Goal: Information Seeking & Learning: Learn about a topic

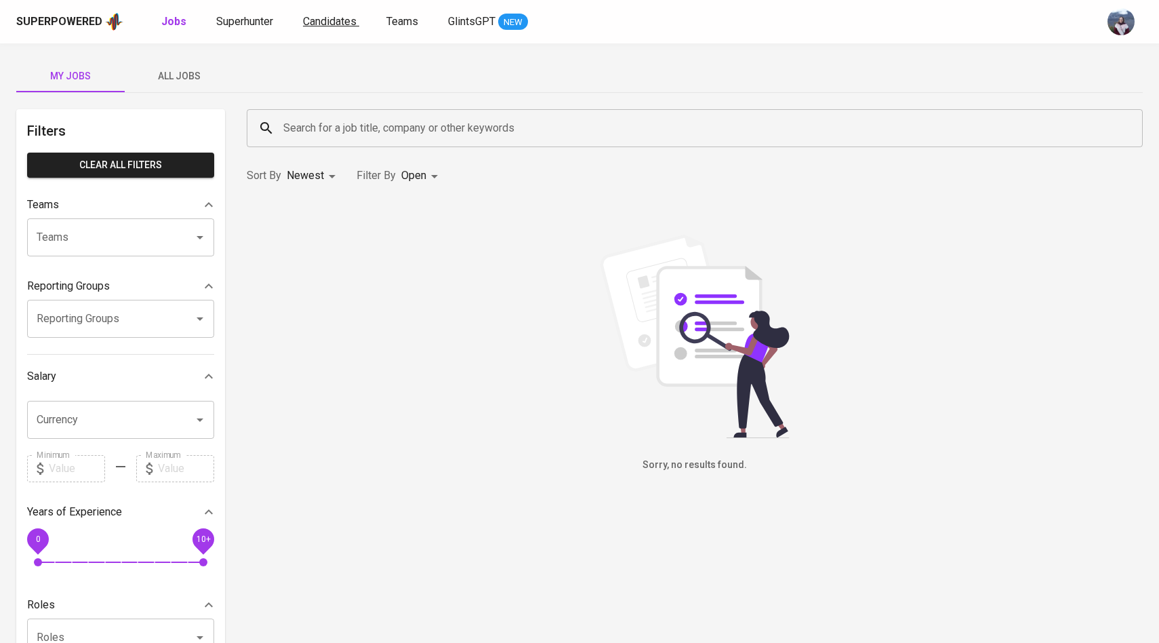
click at [319, 26] on span "Candidates" at bounding box center [330, 21] width 54 height 13
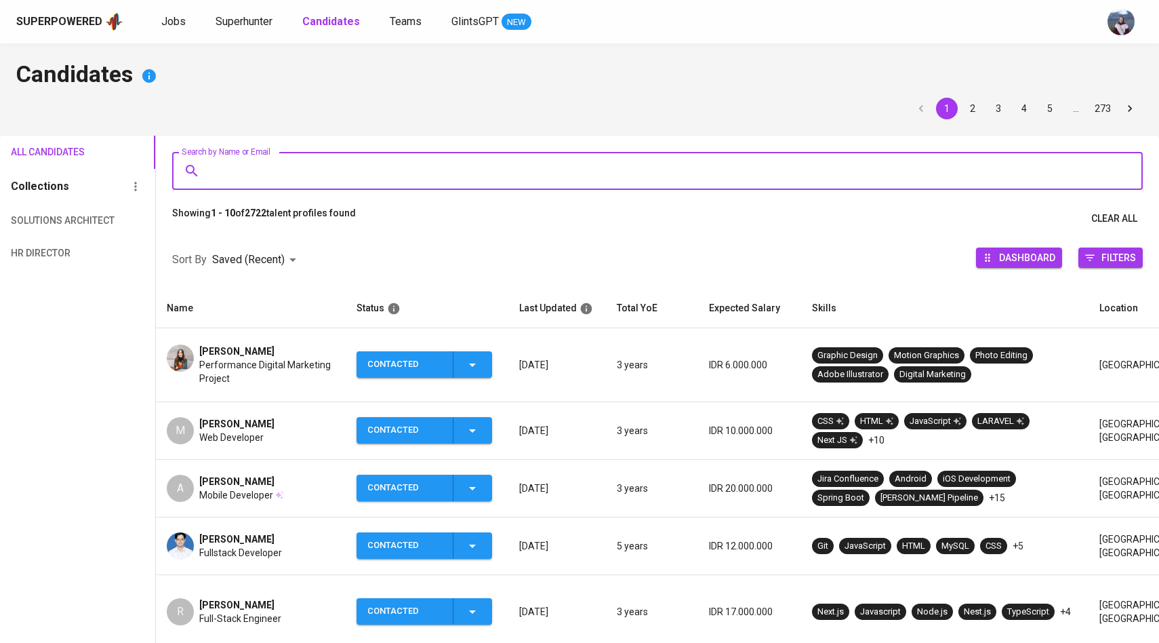
click at [260, 167] on input "Search by Name or Email" at bounding box center [660, 171] width 911 height 26
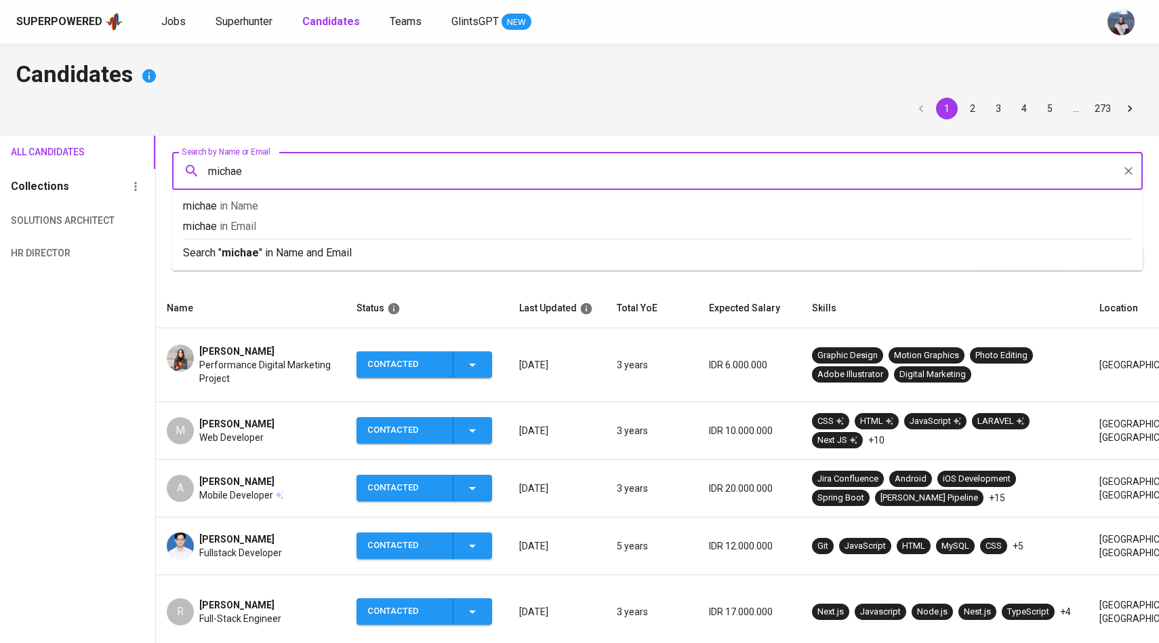
type input "[PERSON_NAME]"
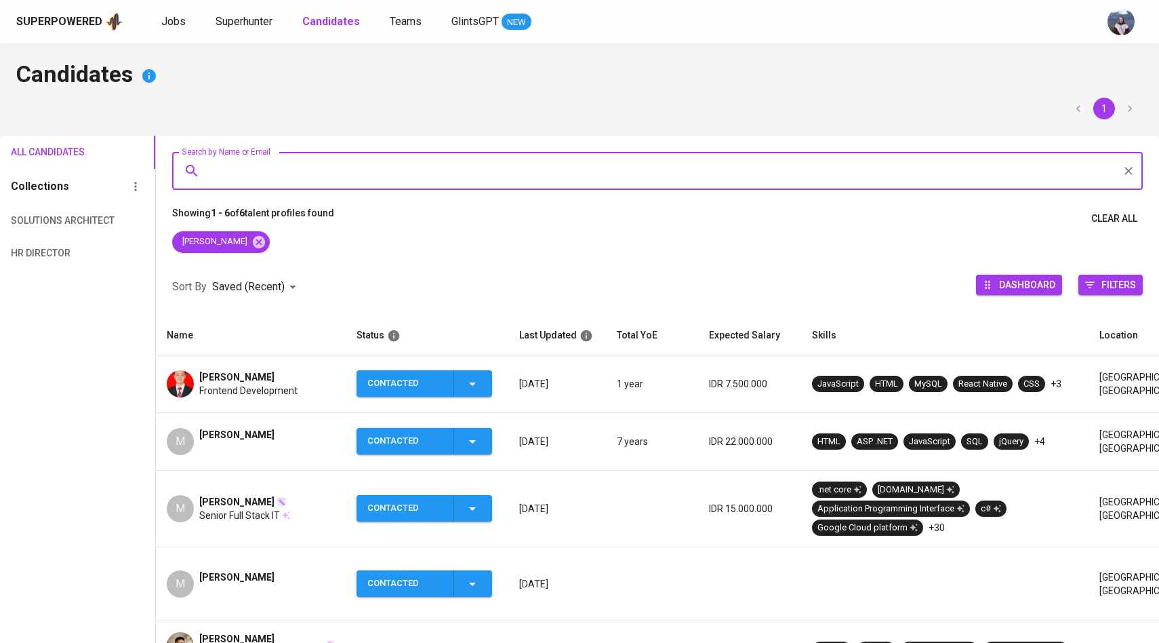
click at [179, 388] on img at bounding box center [180, 383] width 27 height 27
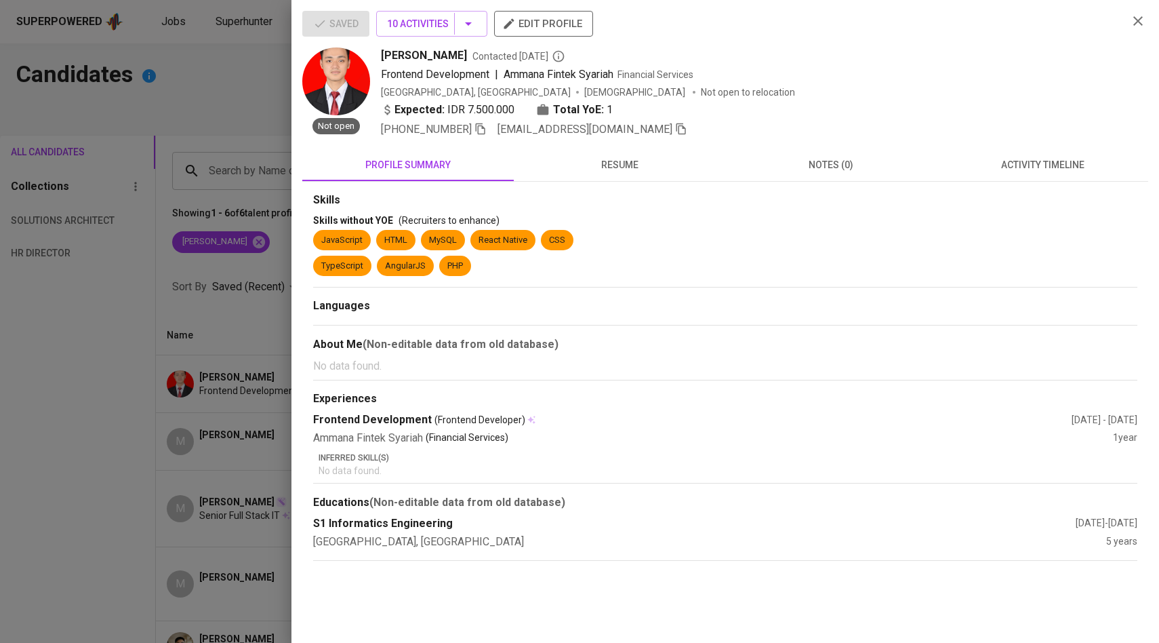
click at [1016, 163] on span "activity timeline" at bounding box center [1042, 165] width 195 height 17
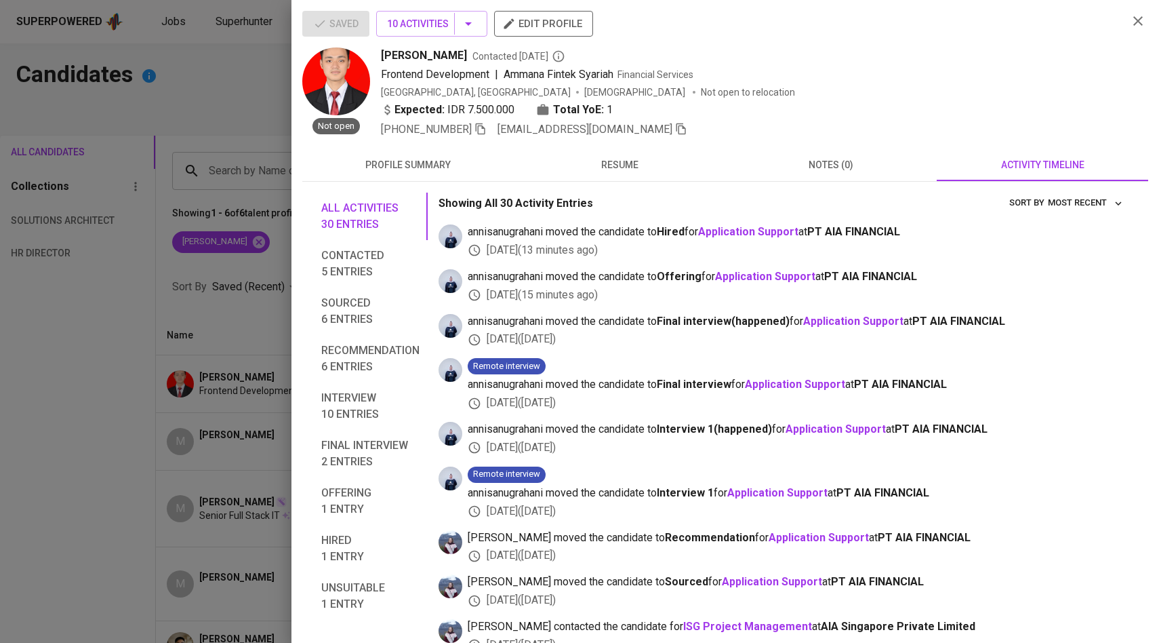
click at [176, 376] on div at bounding box center [579, 321] width 1159 height 643
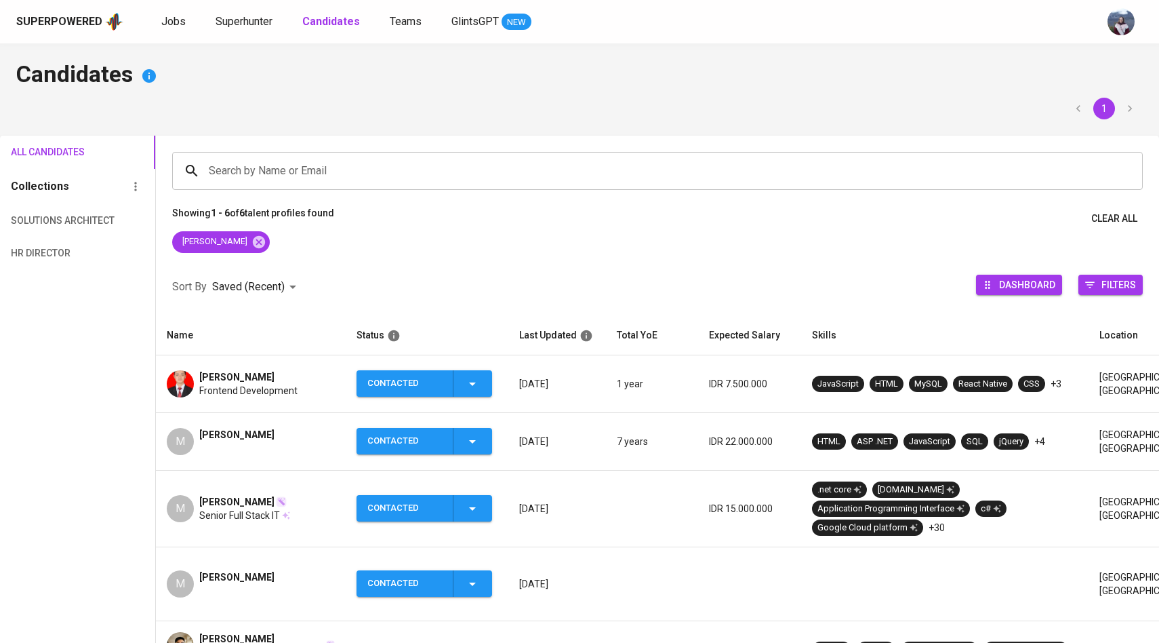
click at [201, 382] on span "[PERSON_NAME]" at bounding box center [236, 377] width 75 height 14
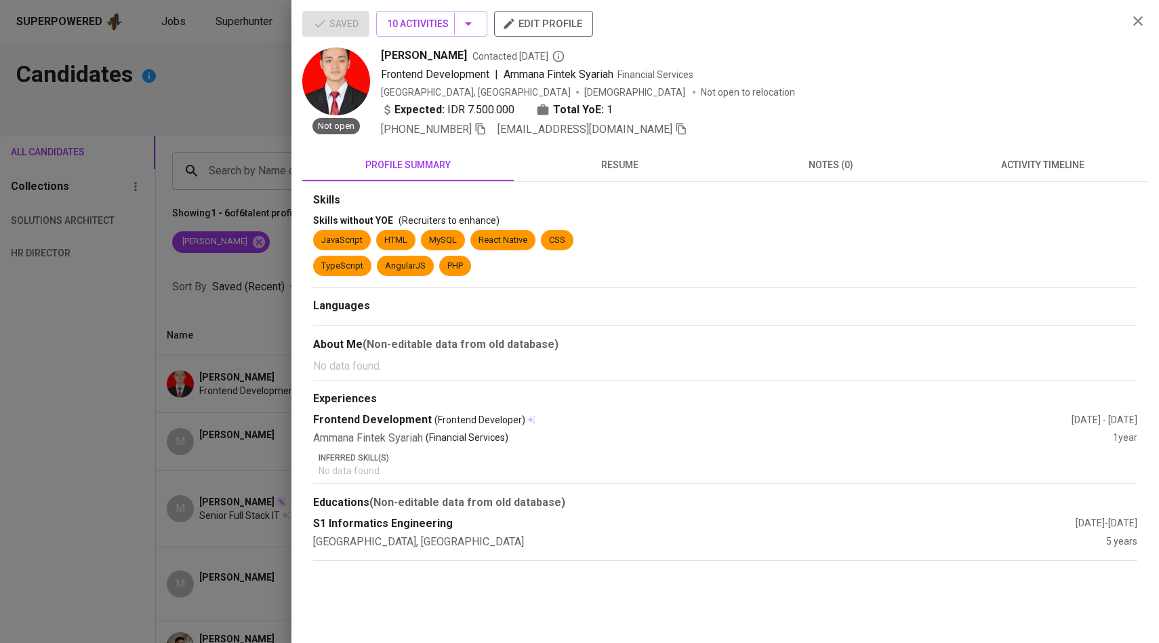
click at [261, 380] on div at bounding box center [579, 321] width 1159 height 643
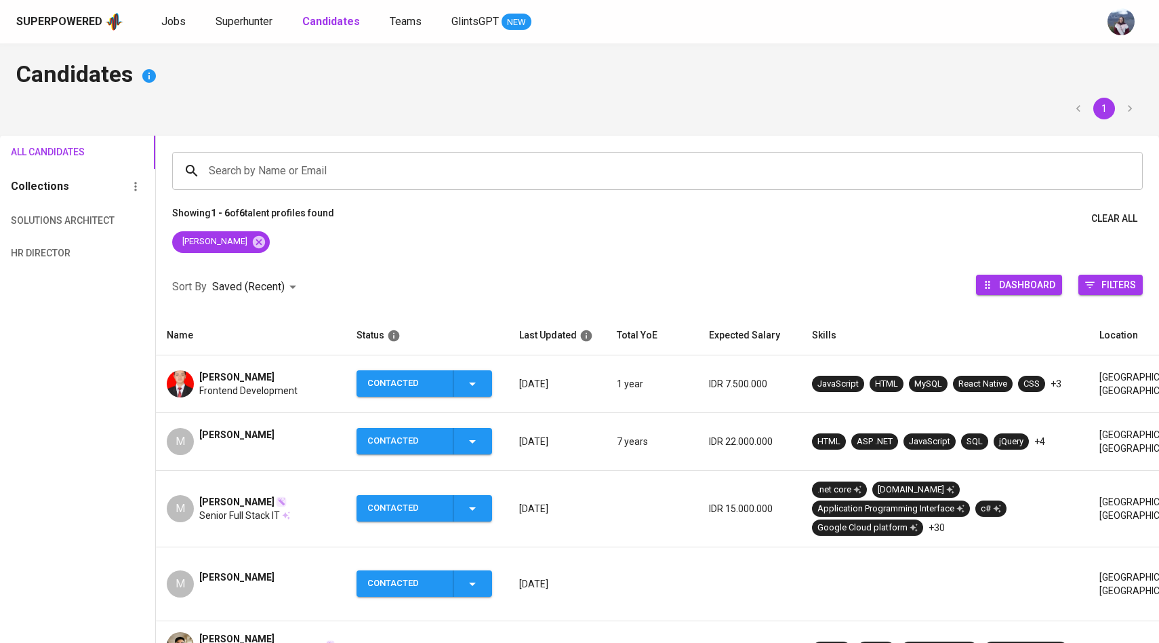
click at [207, 380] on span "[PERSON_NAME]" at bounding box center [236, 377] width 75 height 14
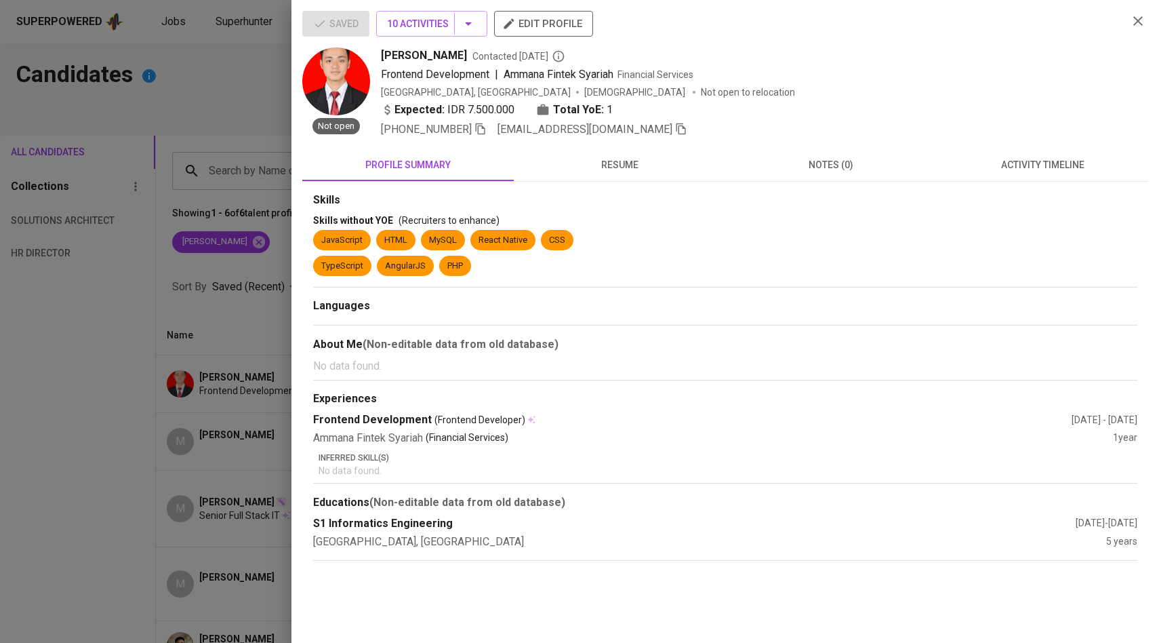
click at [1053, 179] on button "activity timeline" at bounding box center [1042, 164] width 211 height 33
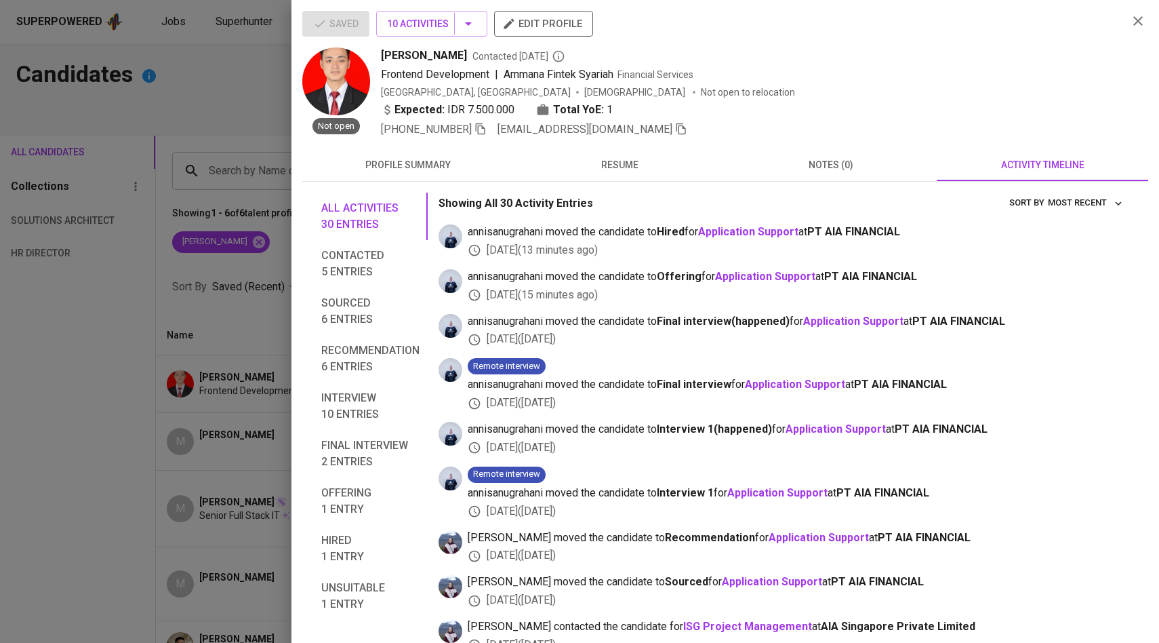
click at [270, 302] on div at bounding box center [579, 321] width 1159 height 643
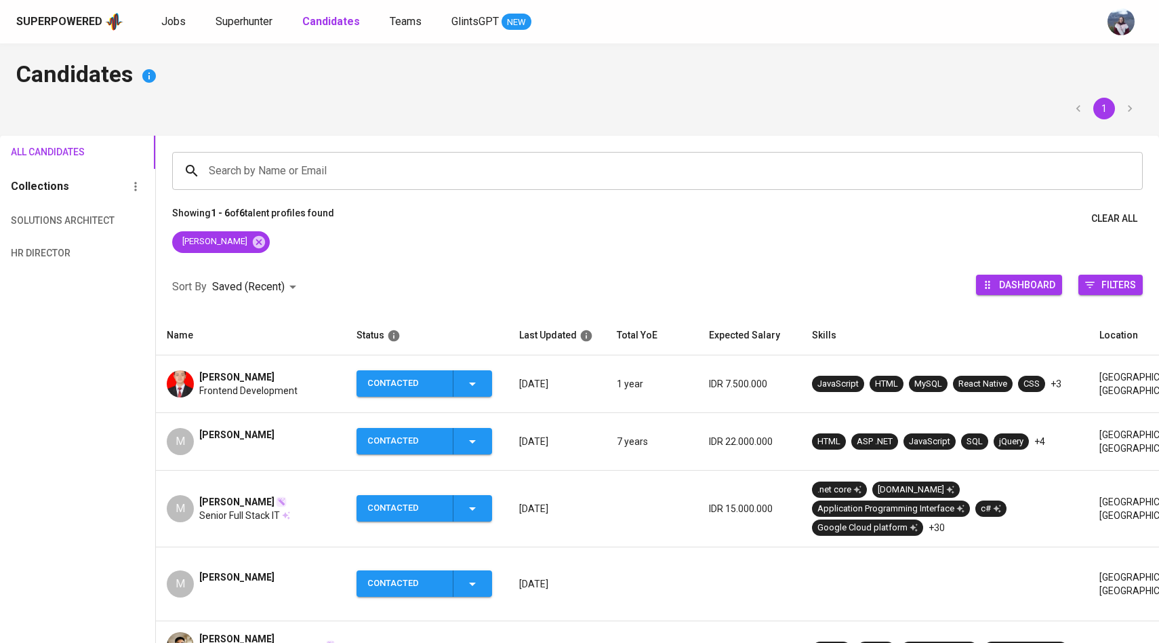
click at [171, 32] on div "Superpowered Jobs Superhunter Candidates Teams GlintsGPT NEW" at bounding box center [579, 21] width 1159 height 43
click at [171, 25] on span "Jobs" at bounding box center [173, 21] width 24 height 13
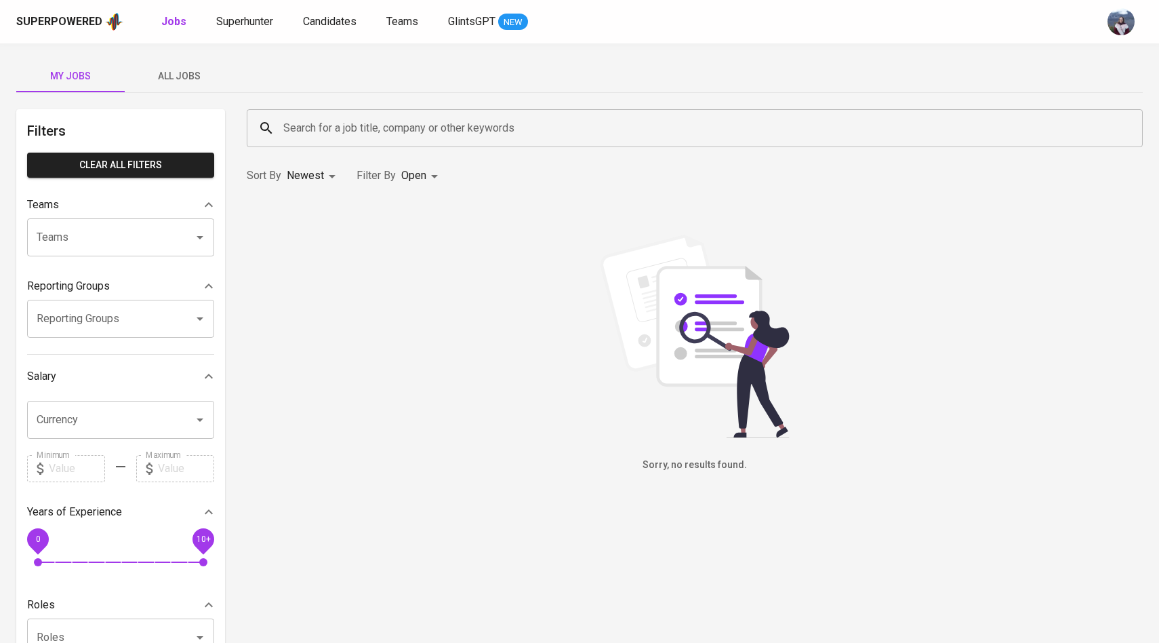
click at [183, 74] on span "All Jobs" at bounding box center [179, 76] width 92 height 17
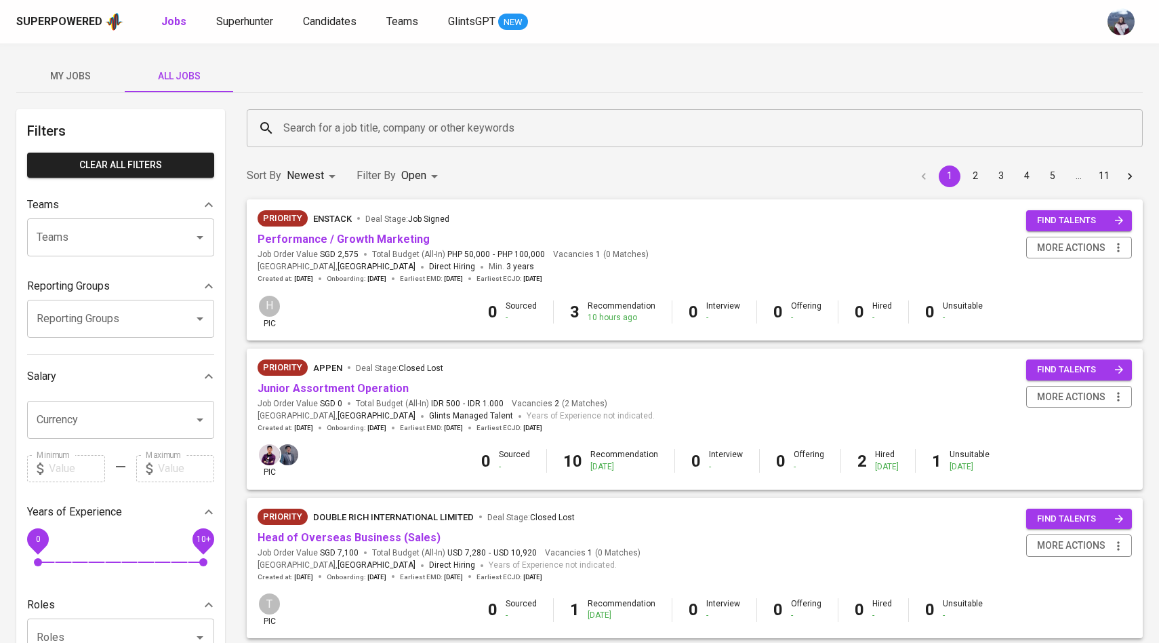
click at [370, 123] on input "Search for a job title, company or other keywords" at bounding box center [698, 128] width 836 height 26
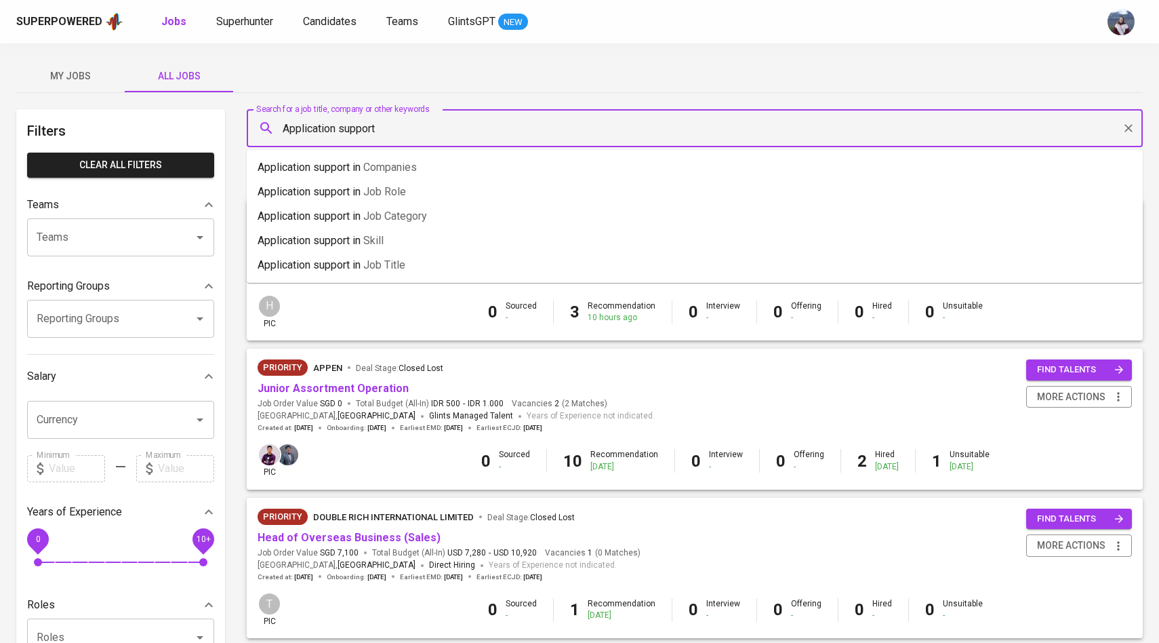
type input "Application support"
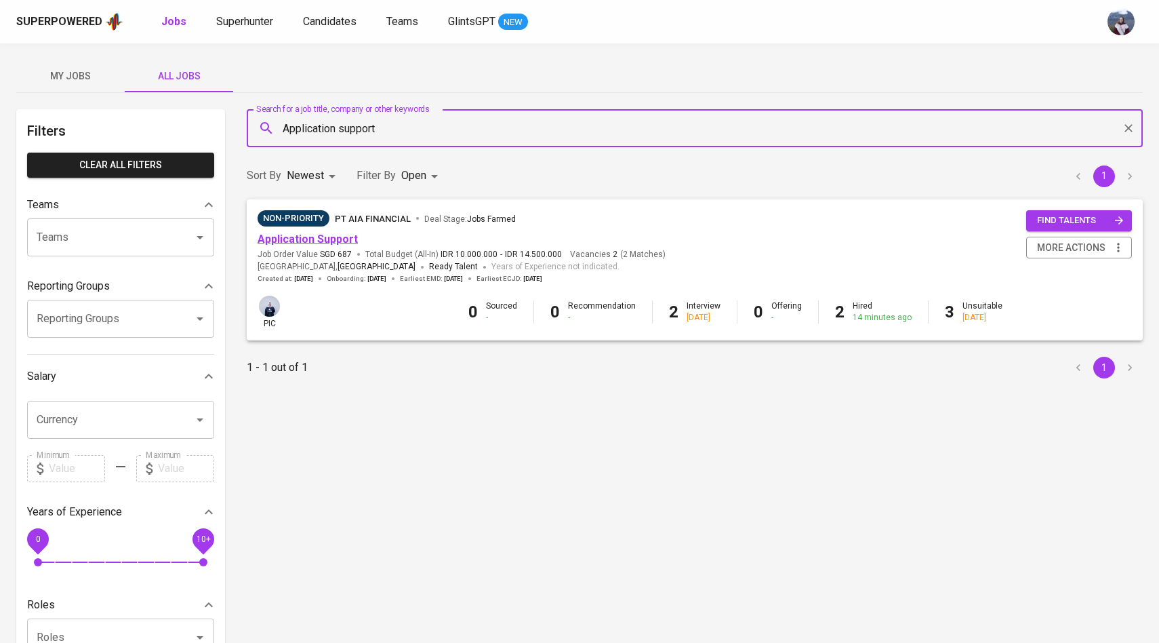
click at [325, 235] on link "Application Support" at bounding box center [308, 238] width 100 height 13
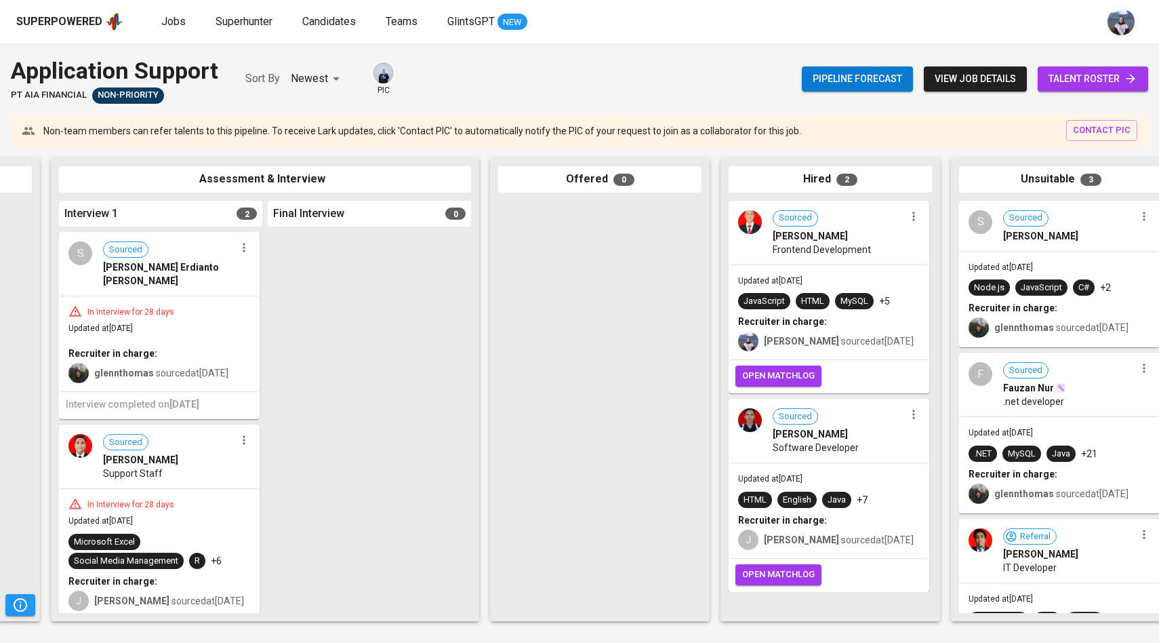
scroll to position [0, 455]
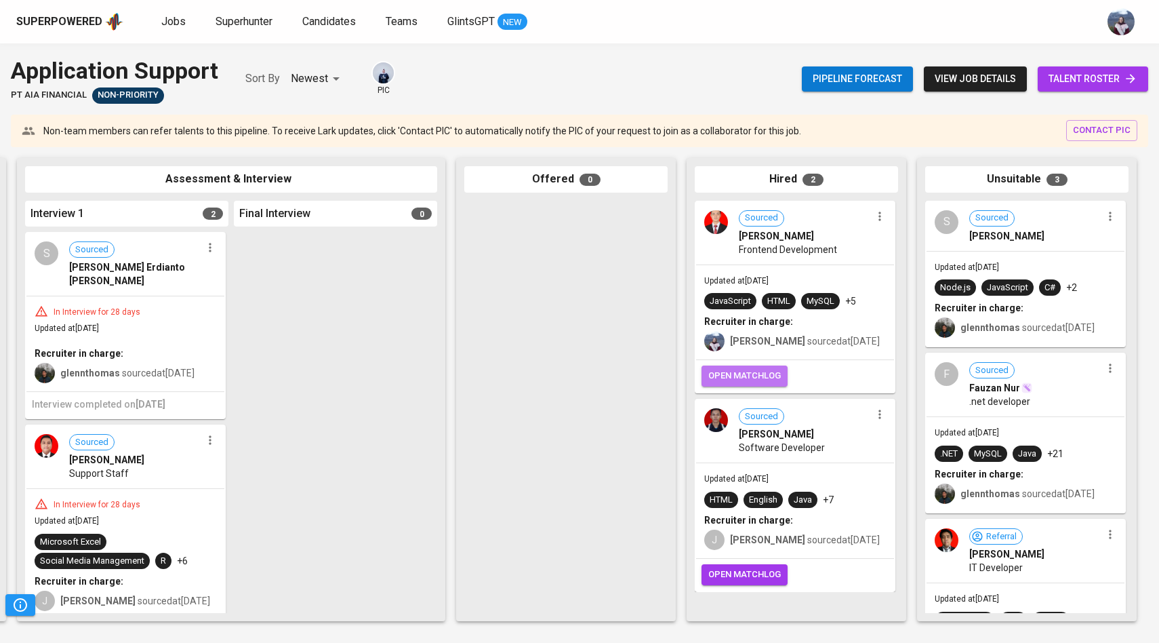
click at [763, 379] on span "open matchlog" at bounding box center [744, 376] width 73 height 16
